Goal: Navigation & Orientation: Find specific page/section

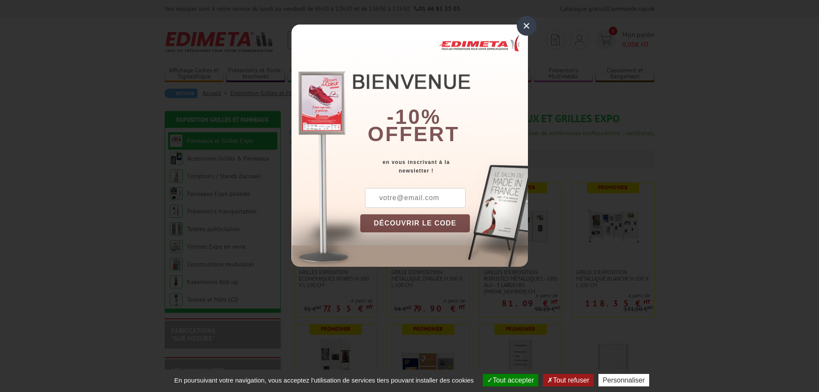
click at [523, 26] on div "×" at bounding box center [527, 26] width 20 height 20
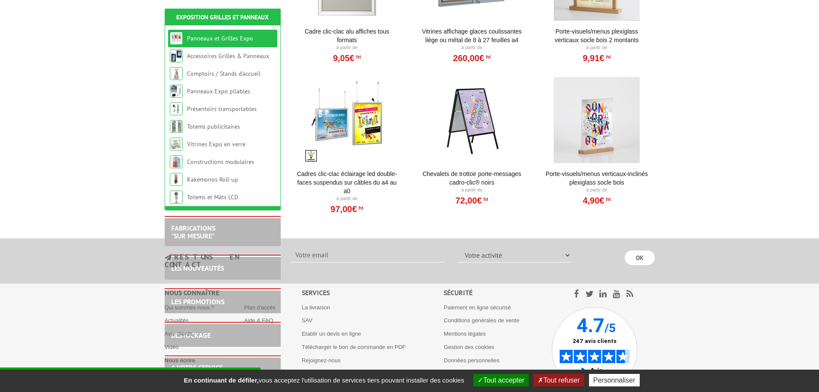
scroll to position [754, 0]
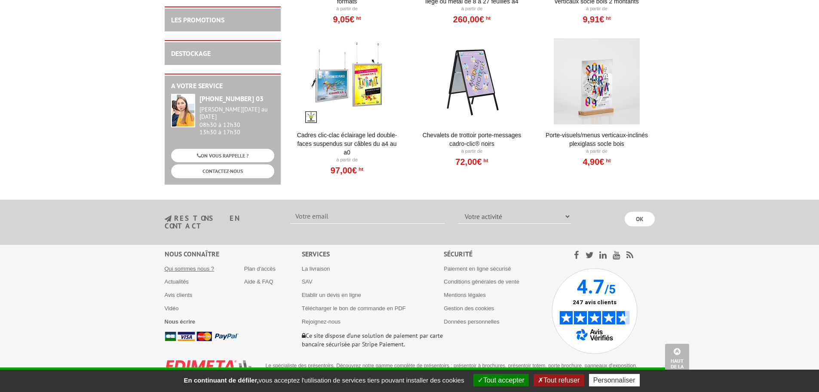
click at [181, 265] on link "Qui sommes nous ?" at bounding box center [190, 268] width 50 height 6
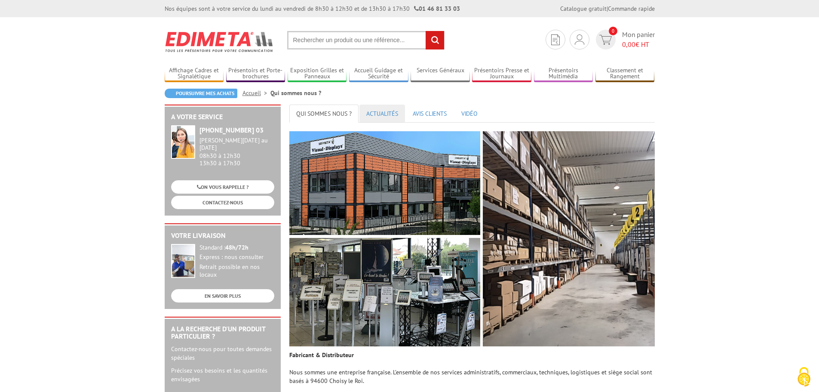
click at [380, 115] on link "ACTUALITÉS" at bounding box center [382, 113] width 46 height 18
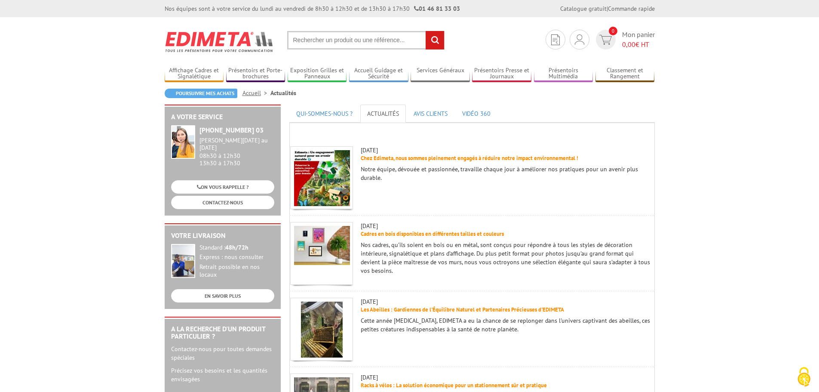
click at [195, 48] on img at bounding box center [220, 42] width 110 height 32
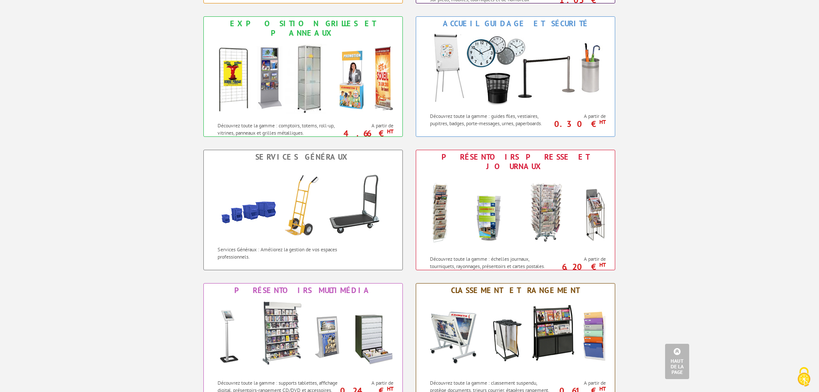
scroll to position [516, 0]
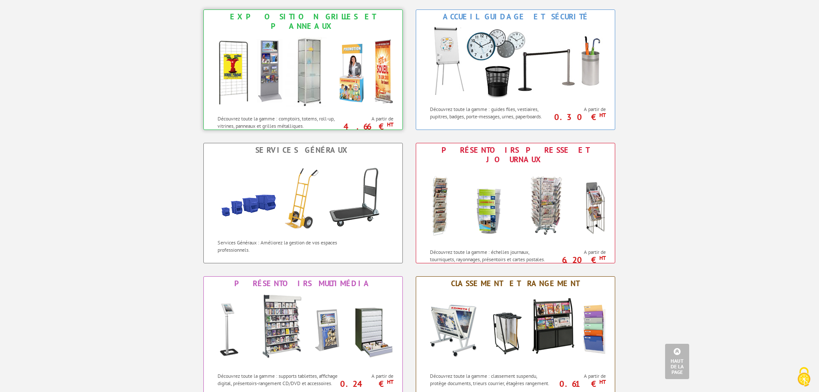
click at [234, 60] on img at bounding box center [302, 71] width 189 height 77
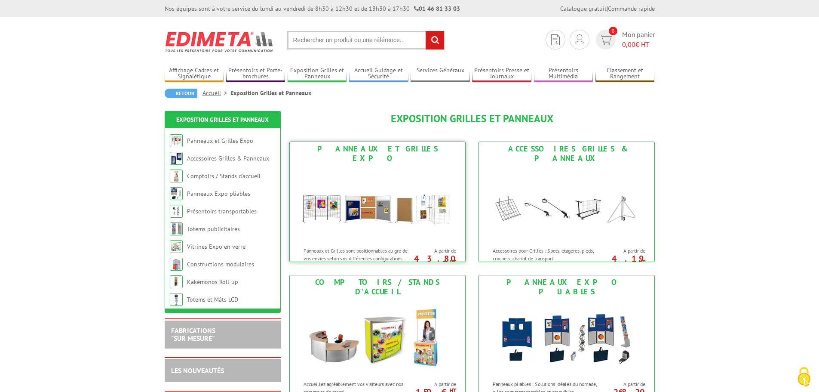
click at [343, 205] on img at bounding box center [377, 203] width 159 height 77
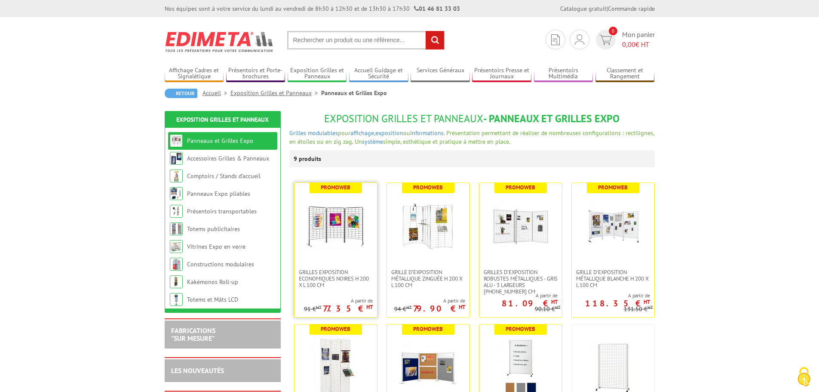
click at [337, 235] on img at bounding box center [336, 226] width 60 height 60
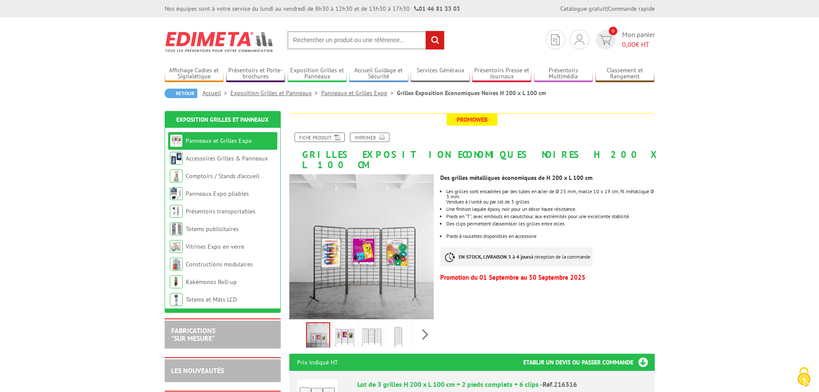
drag, startPoint x: 322, startPoint y: 222, endPoint x: 319, endPoint y: 217, distance: 6.0
